Goal: Information Seeking & Learning: Learn about a topic

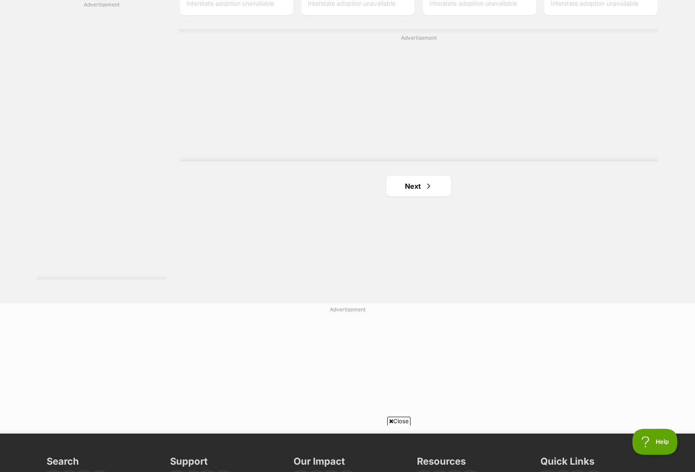
scroll to position [1553, 0]
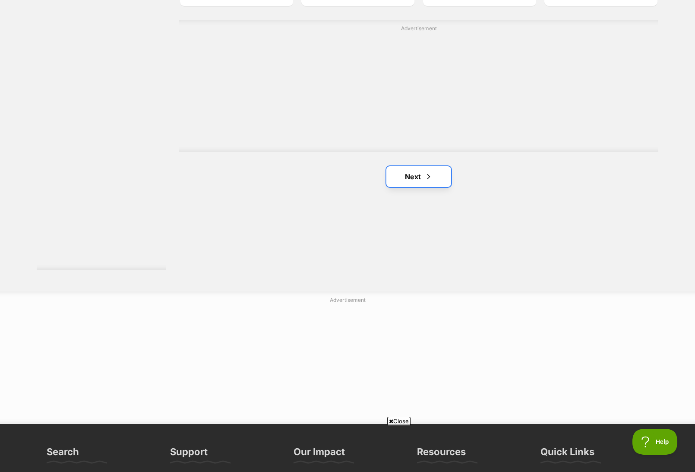
click at [420, 184] on link "Next" at bounding box center [418, 176] width 65 height 21
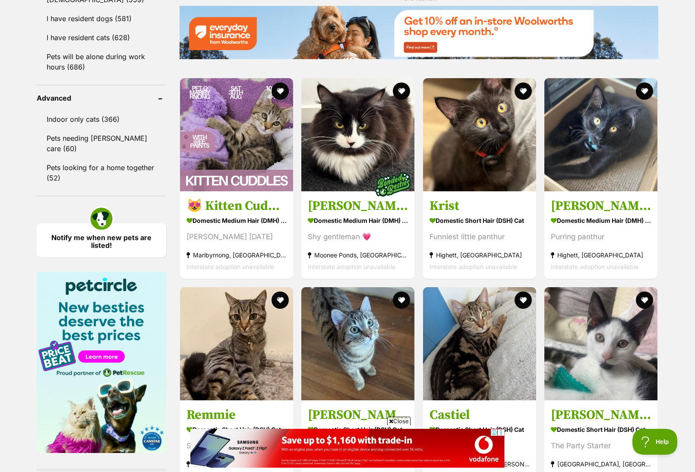
scroll to position [1078, 0]
